Goal: Task Accomplishment & Management: Manage account settings

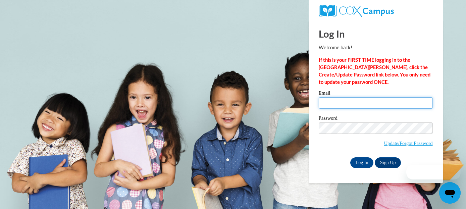
type input "Joyce2044@yahoo.com"
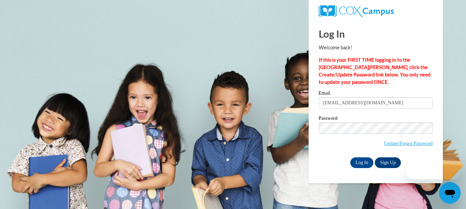
click at [344, 103] on input "Joyce2044@yahoo.com" at bounding box center [376, 102] width 114 height 11
drag, startPoint x: 381, startPoint y: 103, endPoint x: 301, endPoint y: 101, distance: 80.5
click at [301, 101] on body "Log In Welcome back! If this is your FIRST TIME logging in to the NEW Cox Campu…" at bounding box center [233, 104] width 466 height 209
type input "[EMAIL_ADDRESS][DOMAIN_NAME]"
click at [321, 160] on div "Log In Sign Up" at bounding box center [376, 162] width 114 height 11
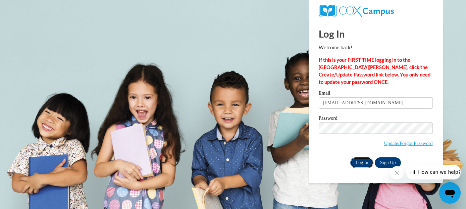
click at [359, 165] on input "Log In" at bounding box center [361, 162] width 23 height 11
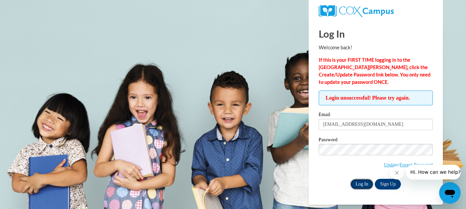
click at [363, 183] on input "Log In" at bounding box center [361, 184] width 23 height 11
click at [361, 183] on input "Log In" at bounding box center [361, 184] width 23 height 11
